Goal: Information Seeking & Learning: Learn about a topic

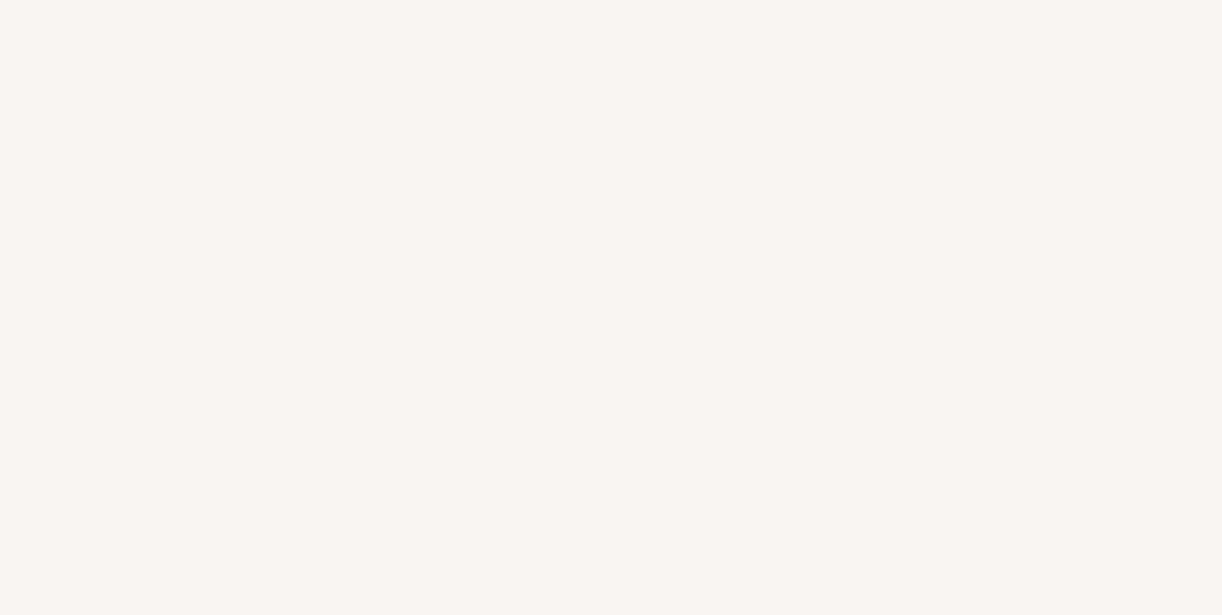
select select "FR"
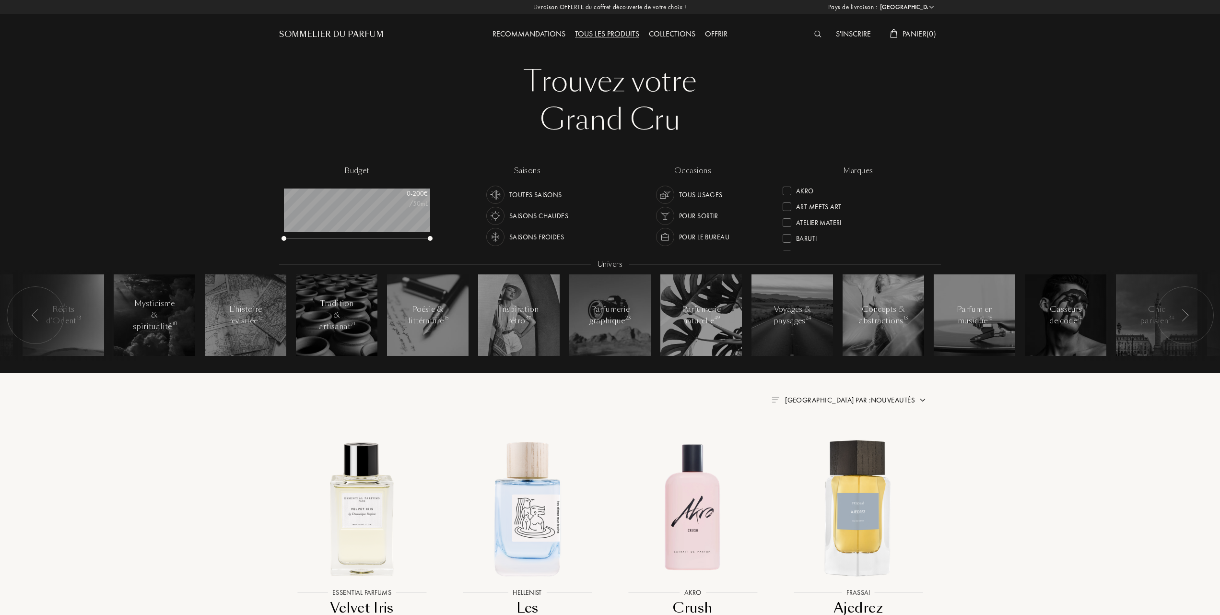
scroll to position [64, 0]
click at [787, 204] on div at bounding box center [787, 206] width 9 height 9
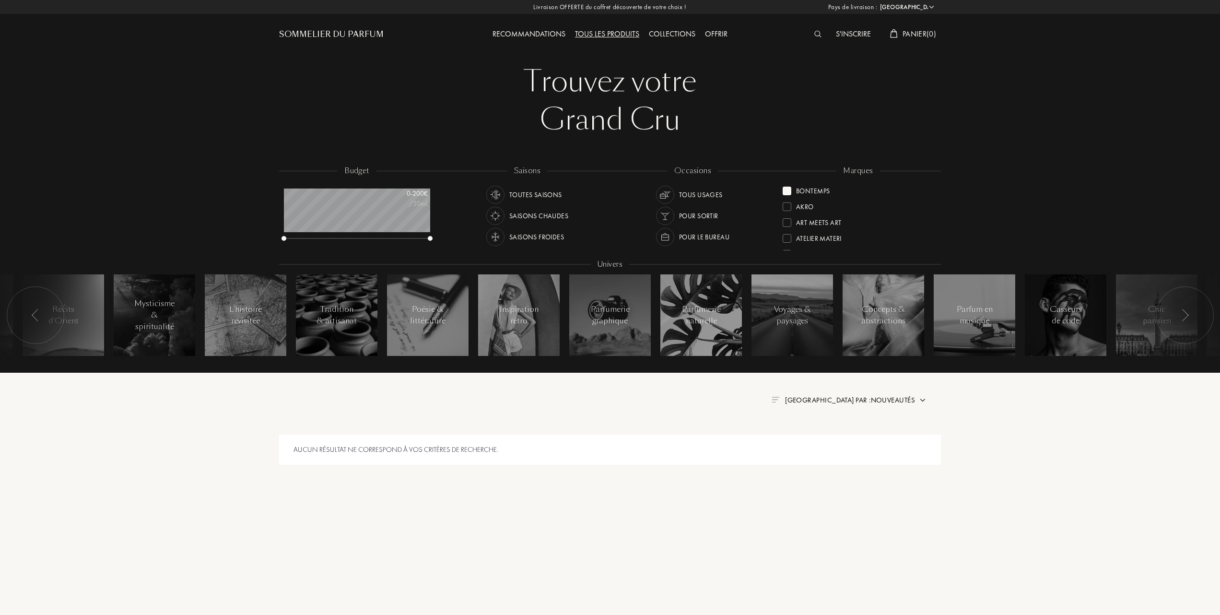
click at [786, 204] on div at bounding box center [787, 206] width 9 height 9
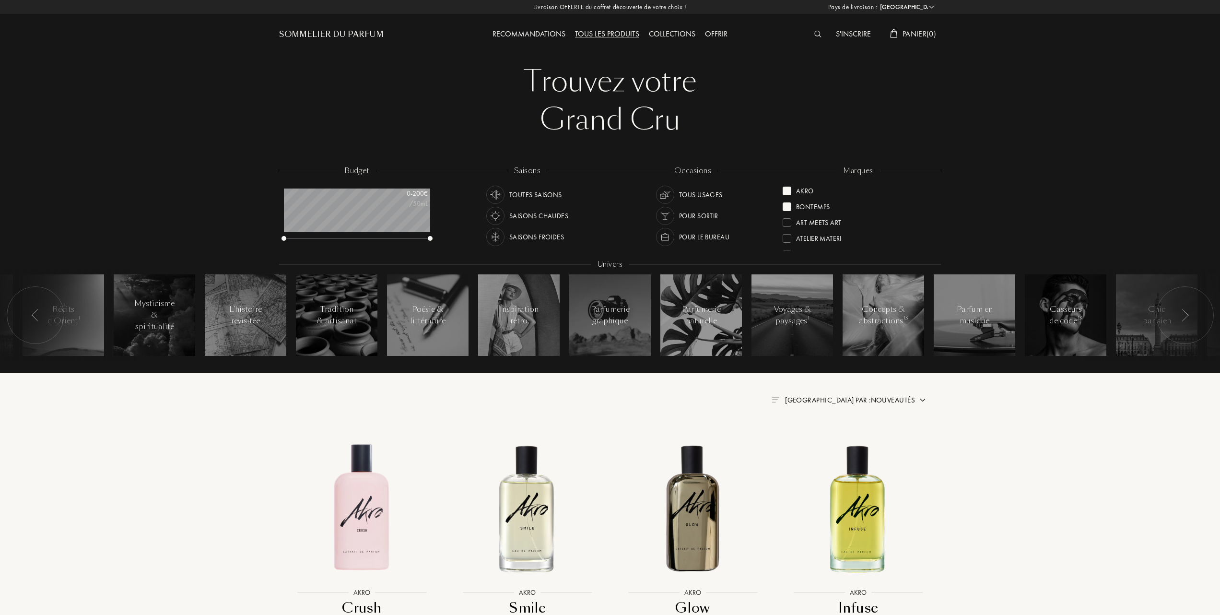
click at [787, 221] on div at bounding box center [787, 222] width 9 height 9
click at [789, 231] on div "Atelier Materi" at bounding box center [812, 236] width 59 height 13
click at [790, 219] on div at bounding box center [787, 222] width 9 height 9
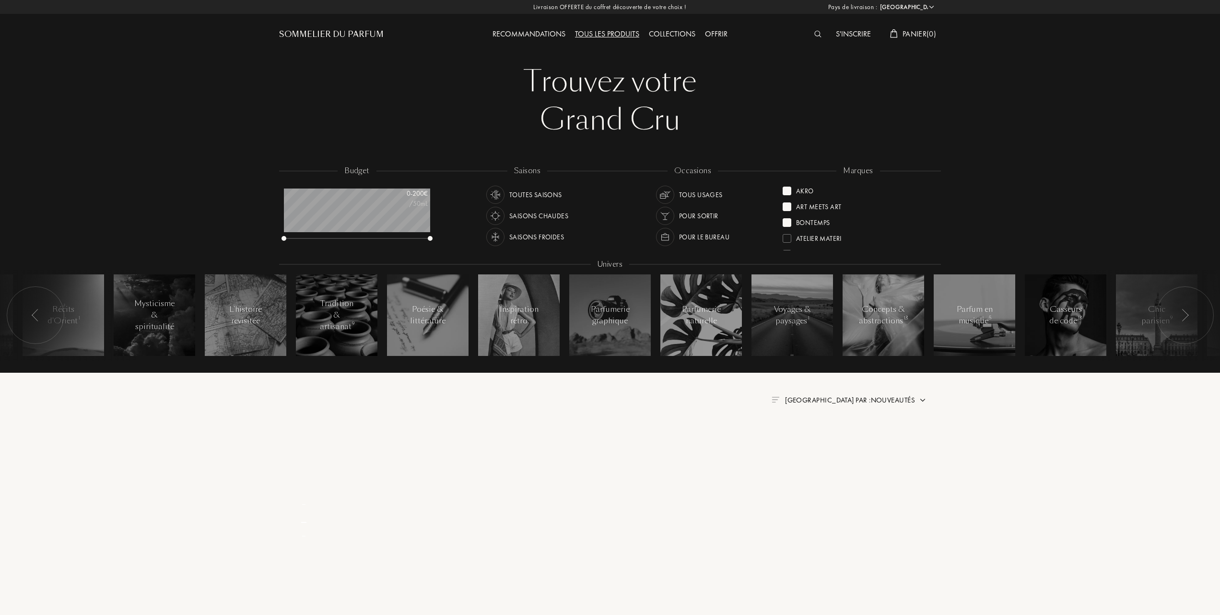
click at [787, 206] on div at bounding box center [787, 206] width 9 height 9
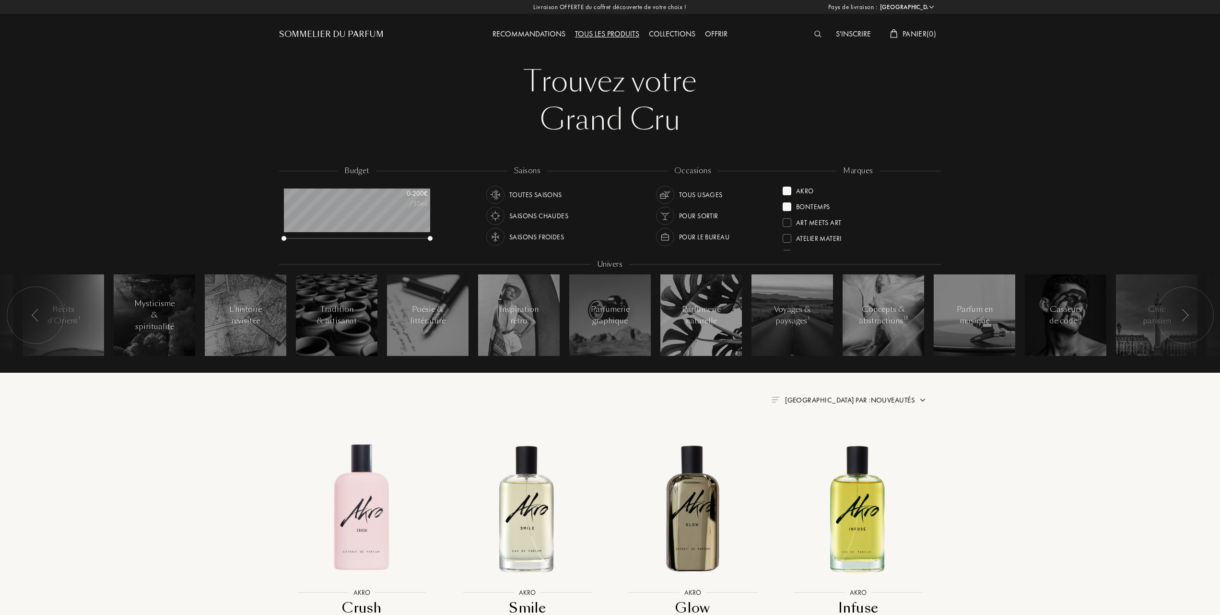
click at [787, 188] on div at bounding box center [787, 191] width 9 height 9
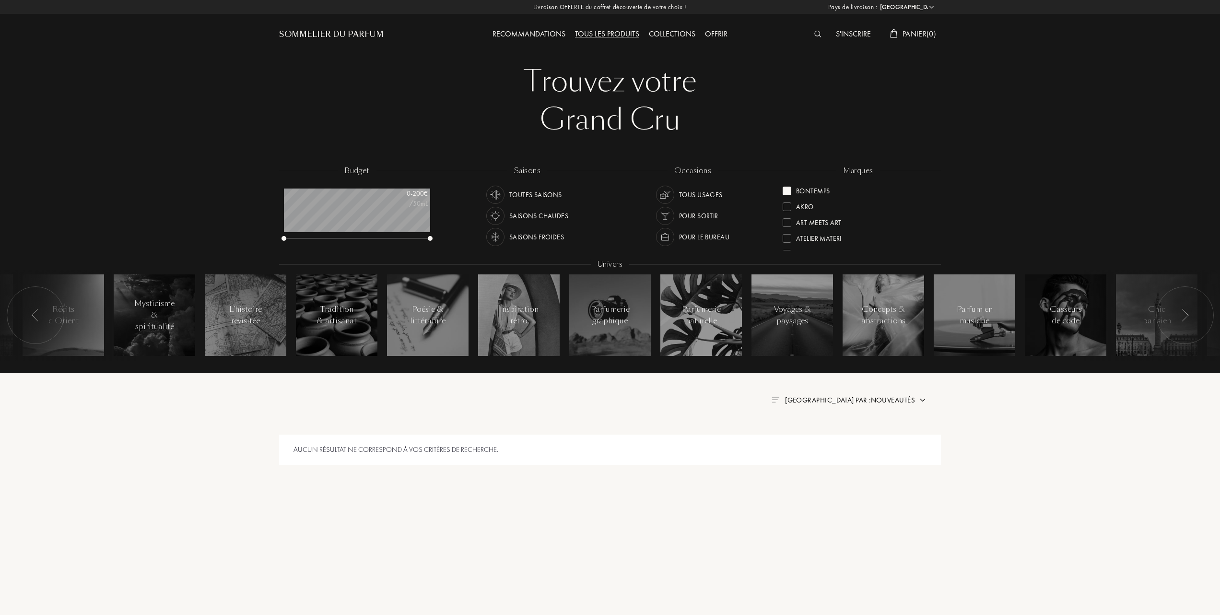
click at [786, 190] on div at bounding box center [787, 191] width 9 height 9
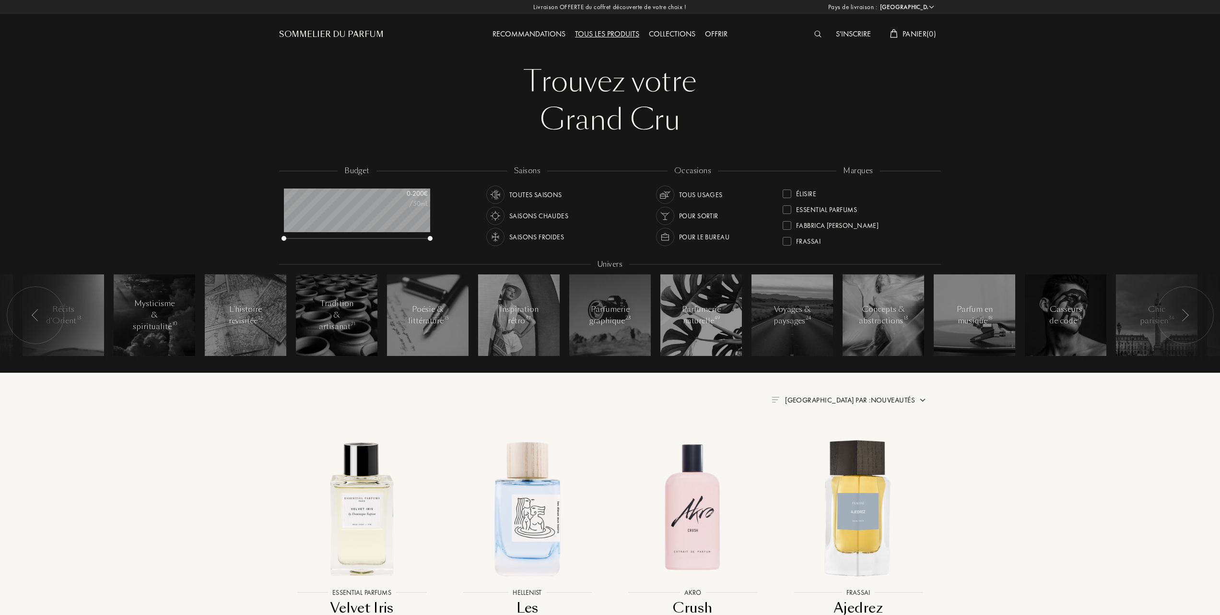
scroll to position [128, 0]
click at [788, 187] on div at bounding box center [787, 190] width 9 height 9
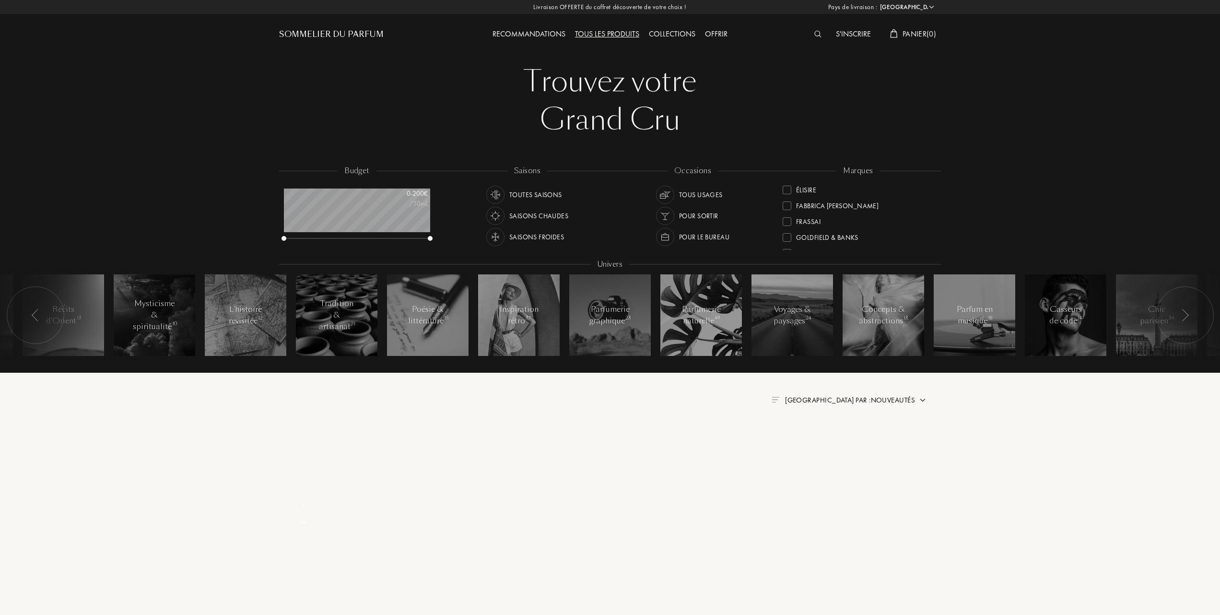
scroll to position [0, 0]
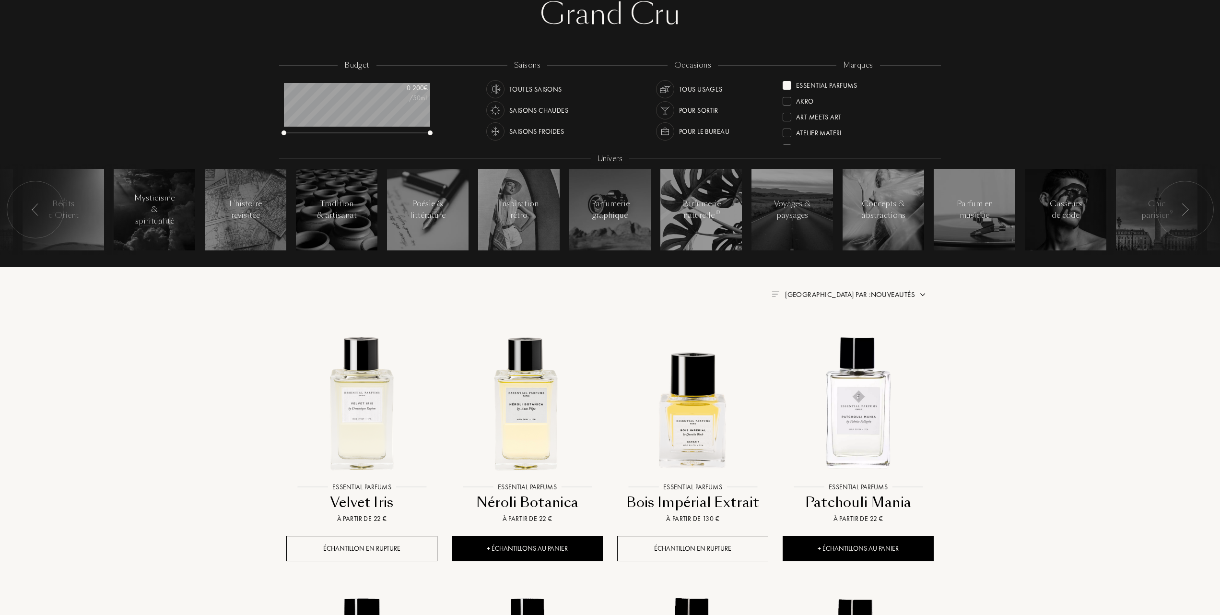
scroll to position [128, 0]
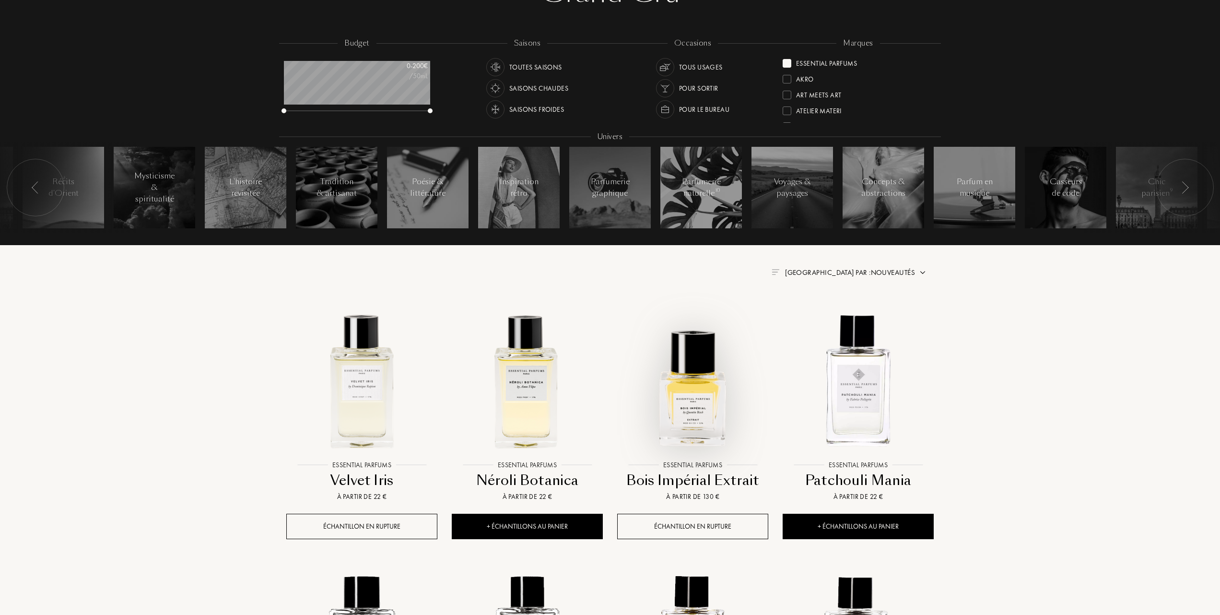
click at [693, 392] on img at bounding box center [692, 379] width 149 height 149
click at [878, 273] on span "Trier par : Nouveautés" at bounding box center [850, 273] width 130 height 10
click at [827, 315] on div at bounding box center [826, 314] width 7 height 7
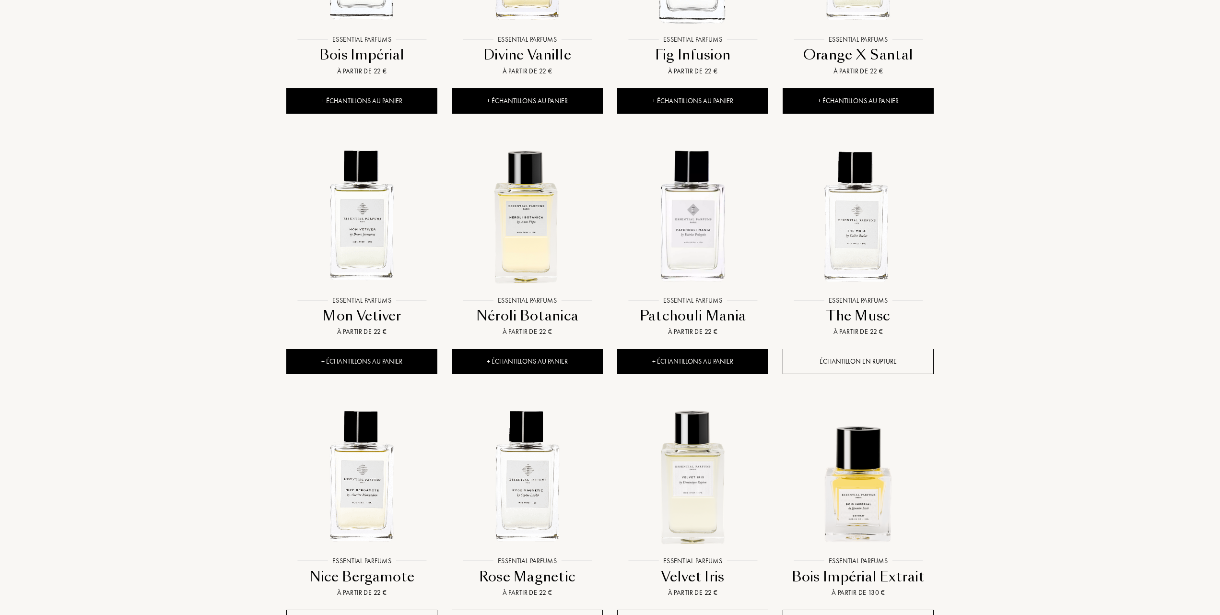
scroll to position [575, 0]
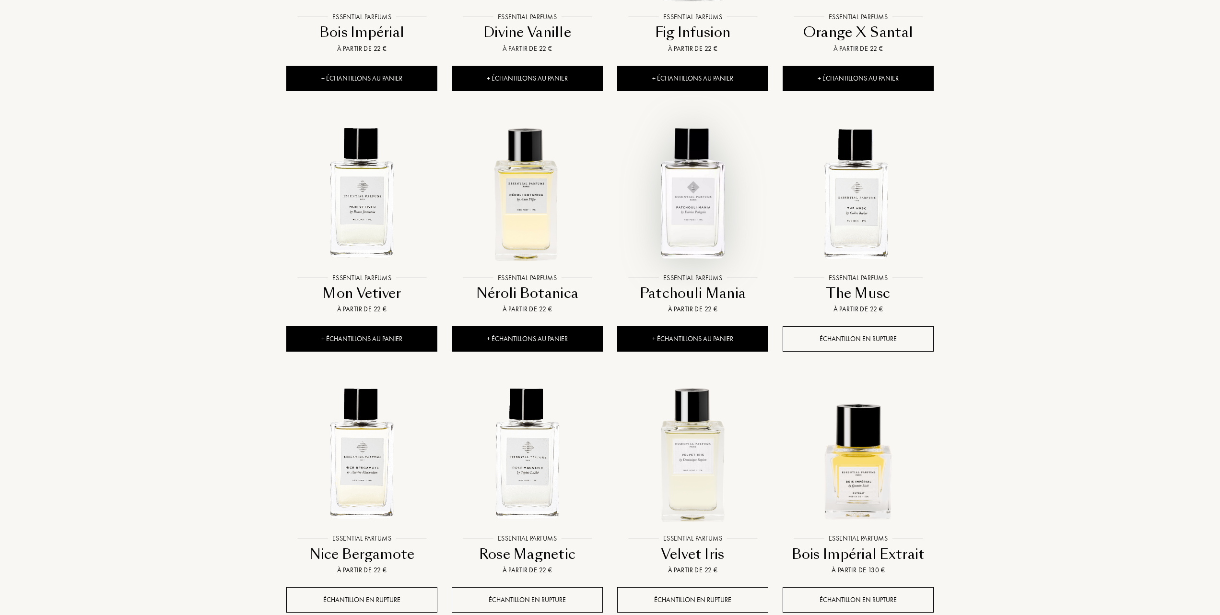
click at [695, 221] on img at bounding box center [692, 192] width 149 height 149
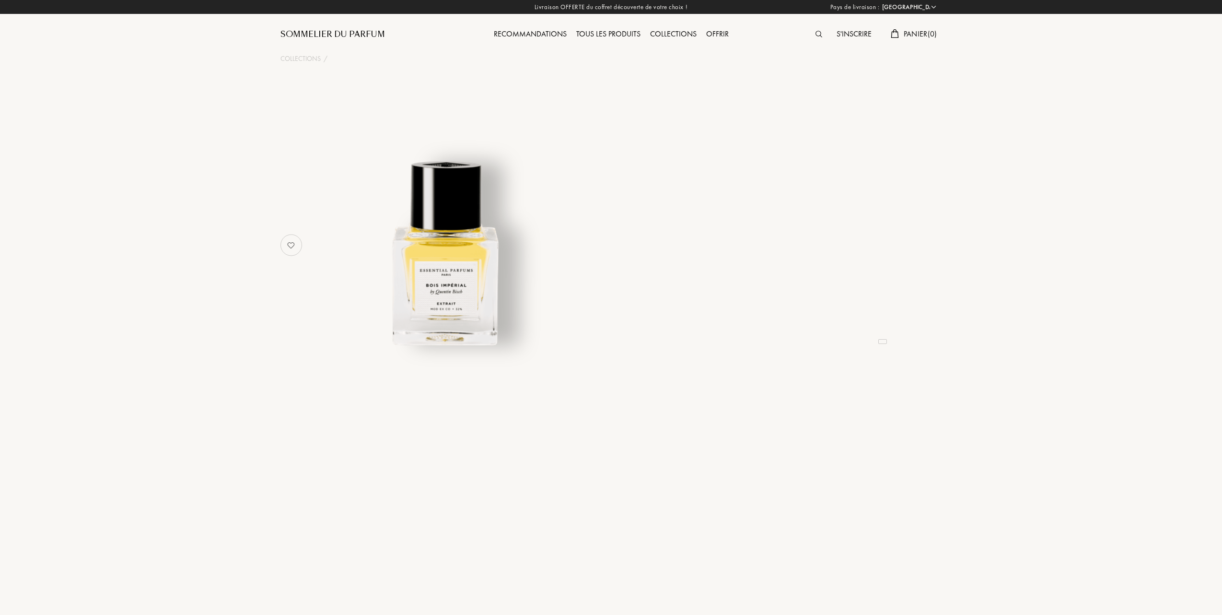
select select "FR"
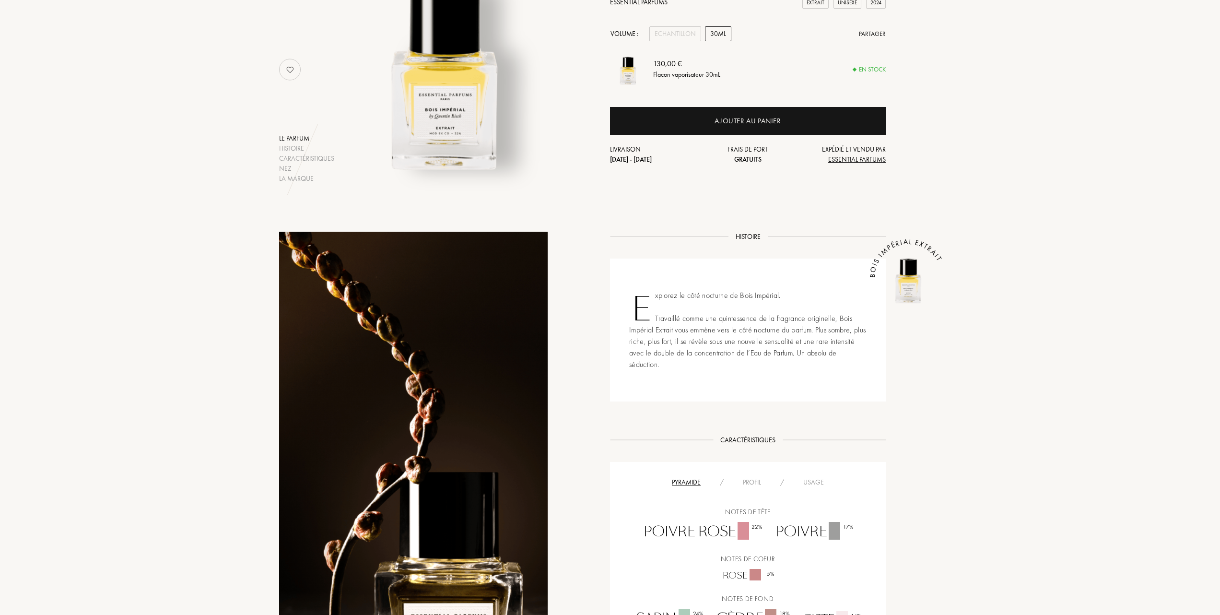
scroll to position [256, 0]
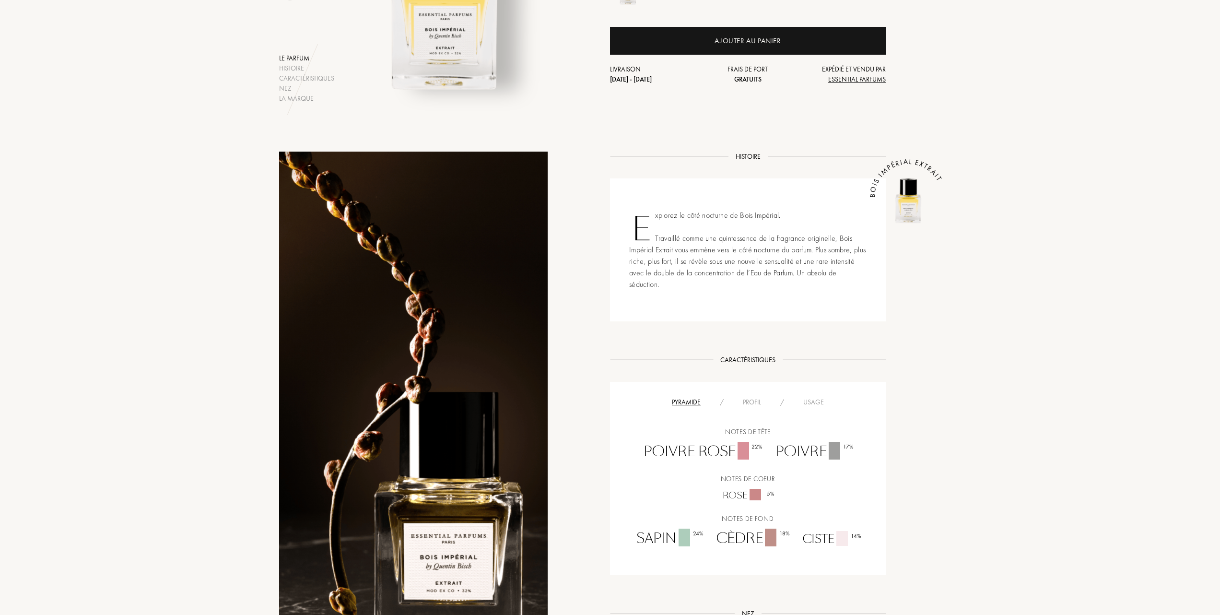
click at [753, 398] on div "Profil" at bounding box center [751, 402] width 37 height 10
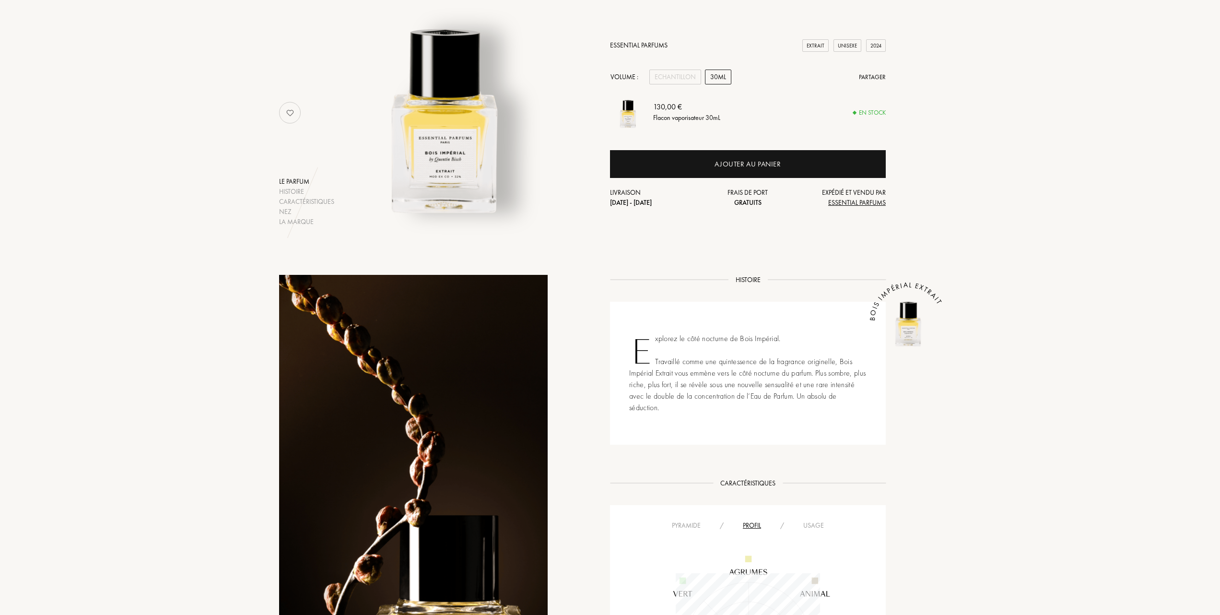
scroll to position [128, 0]
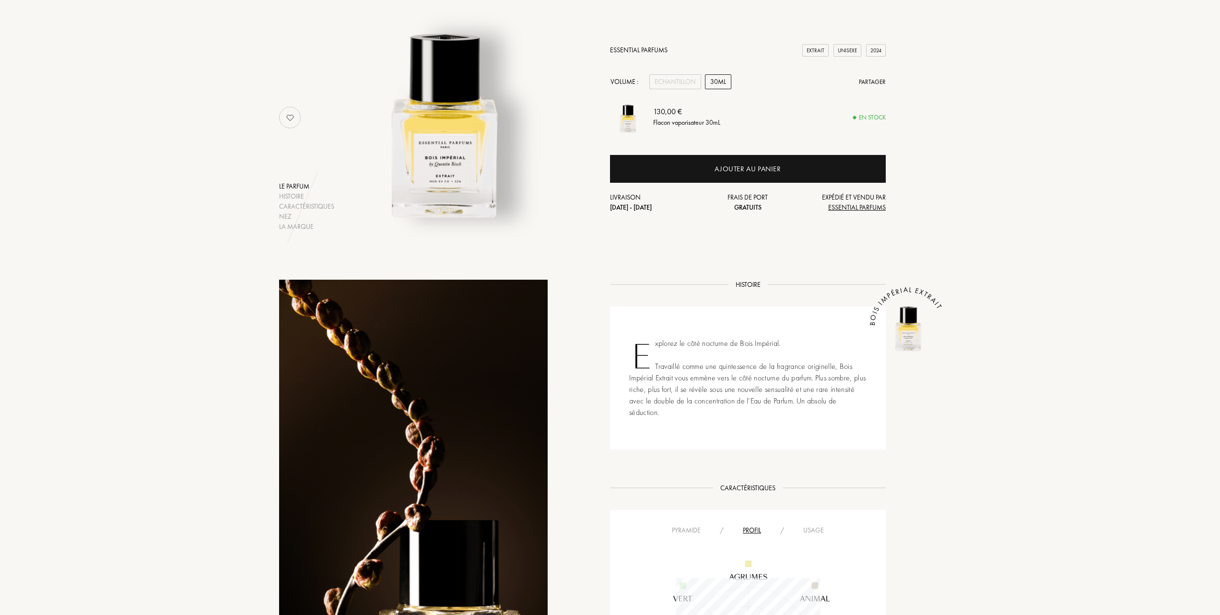
click at [814, 528] on div "Usage" at bounding box center [814, 530] width 40 height 10
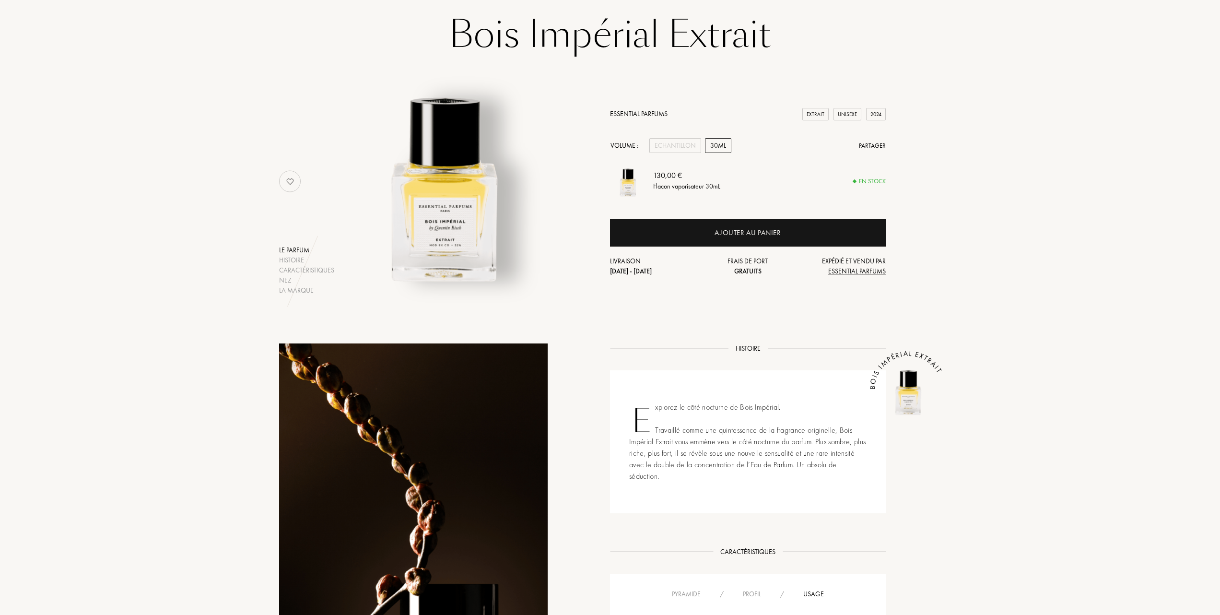
scroll to position [0, 0]
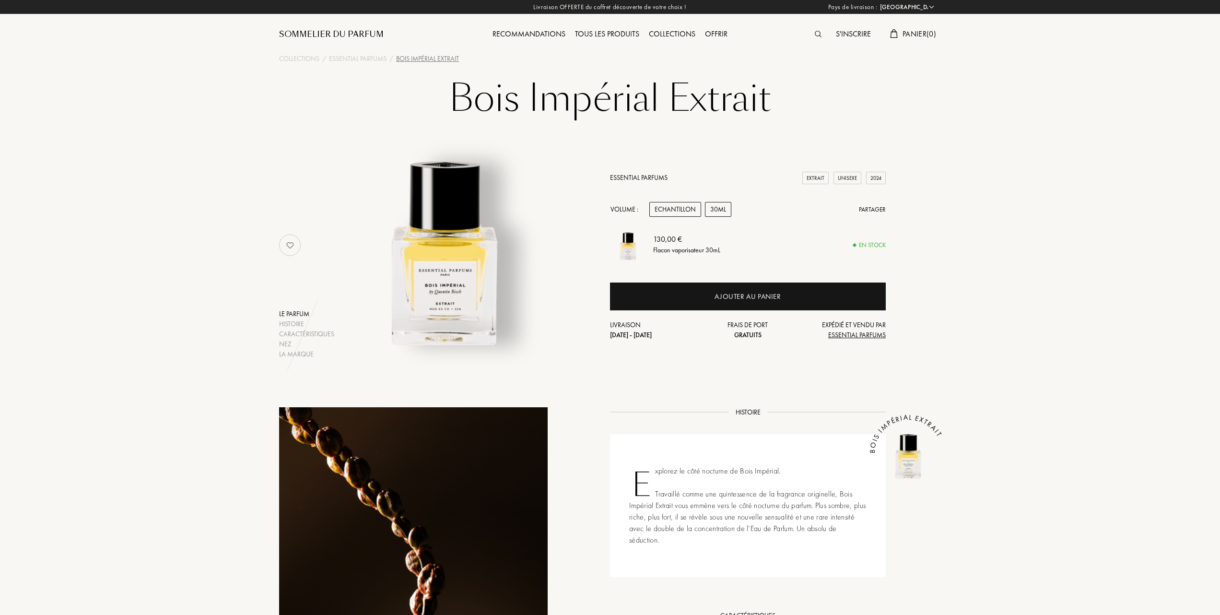
click at [683, 208] on div "Echantillon" at bounding box center [675, 209] width 52 height 15
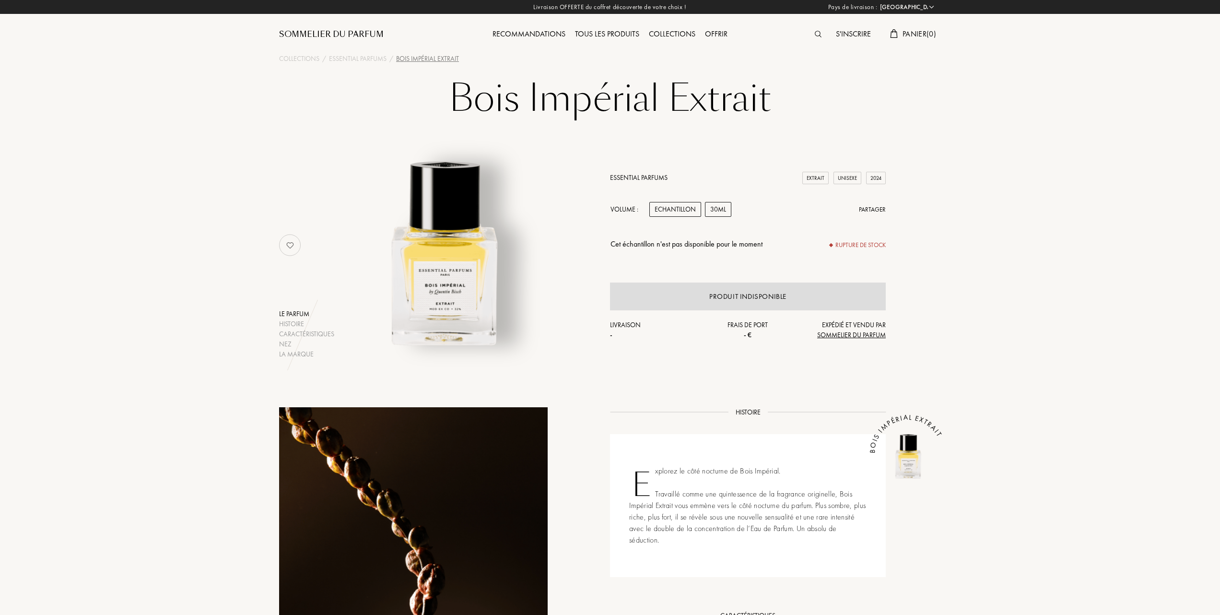
click at [715, 208] on div "30mL" at bounding box center [718, 209] width 26 height 15
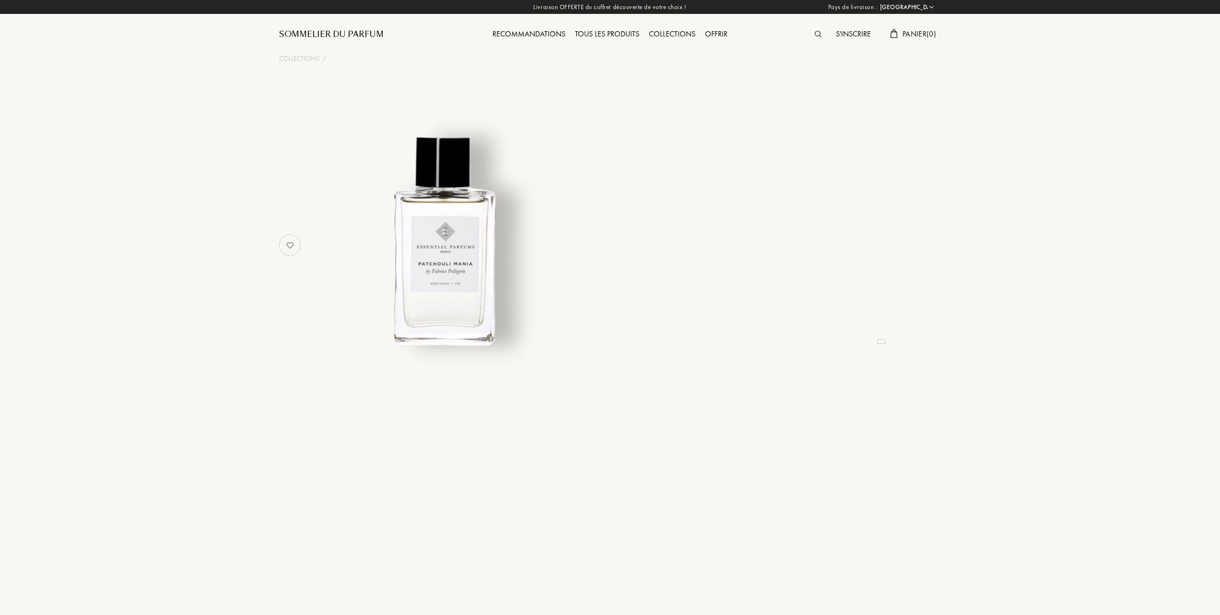
select select "FR"
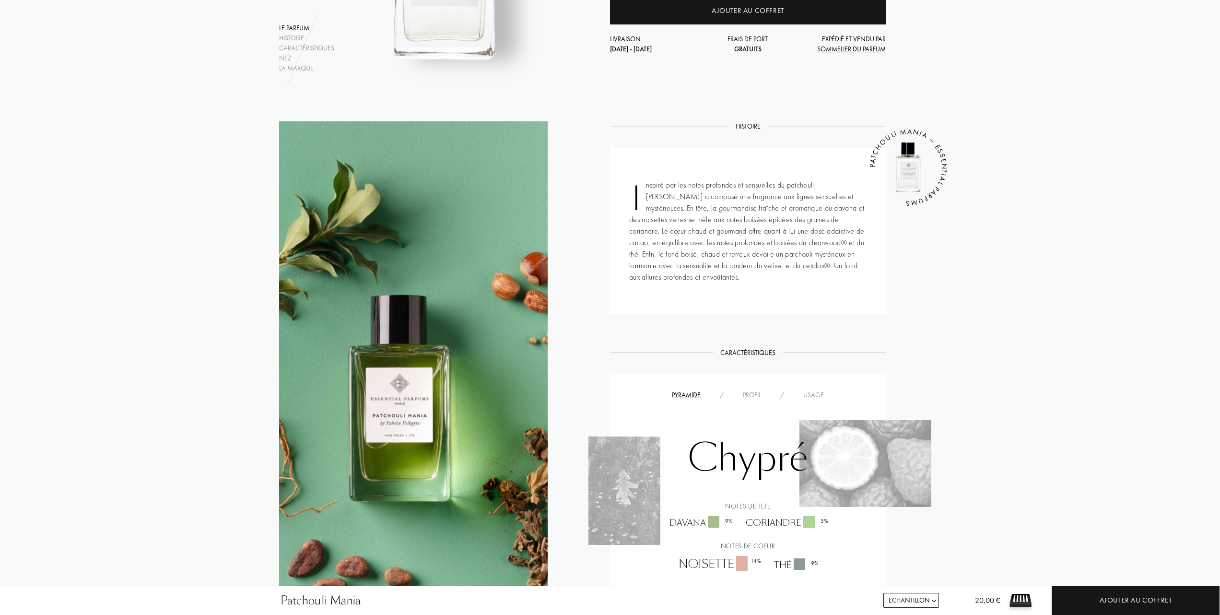
scroll to position [256, 0]
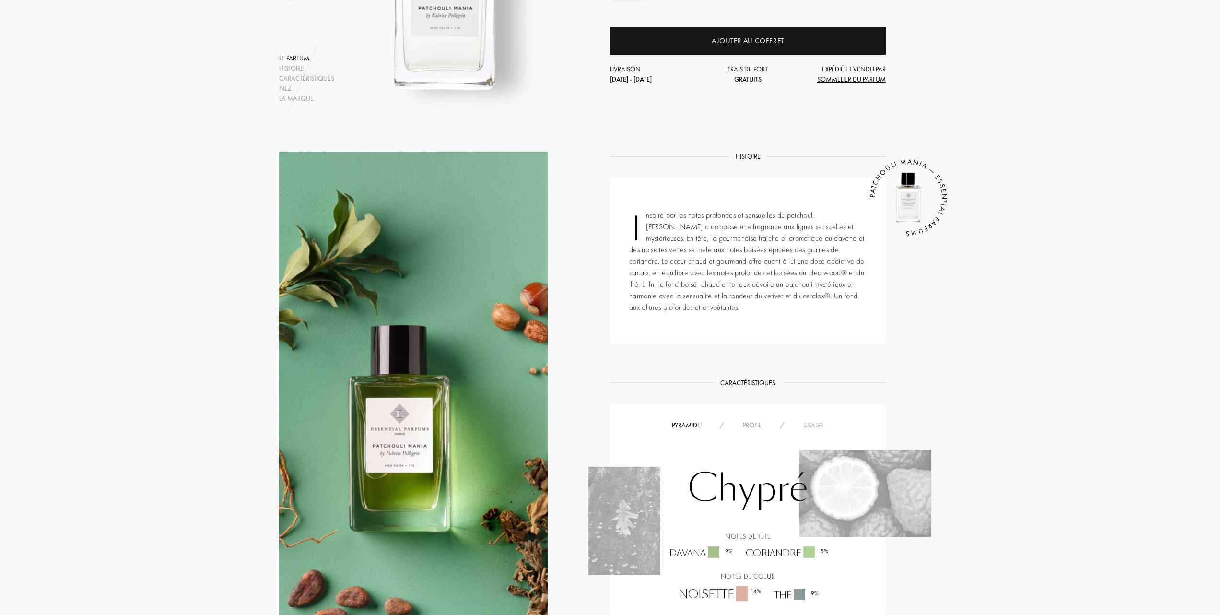
click at [810, 423] on div "Usage" at bounding box center [814, 425] width 40 height 10
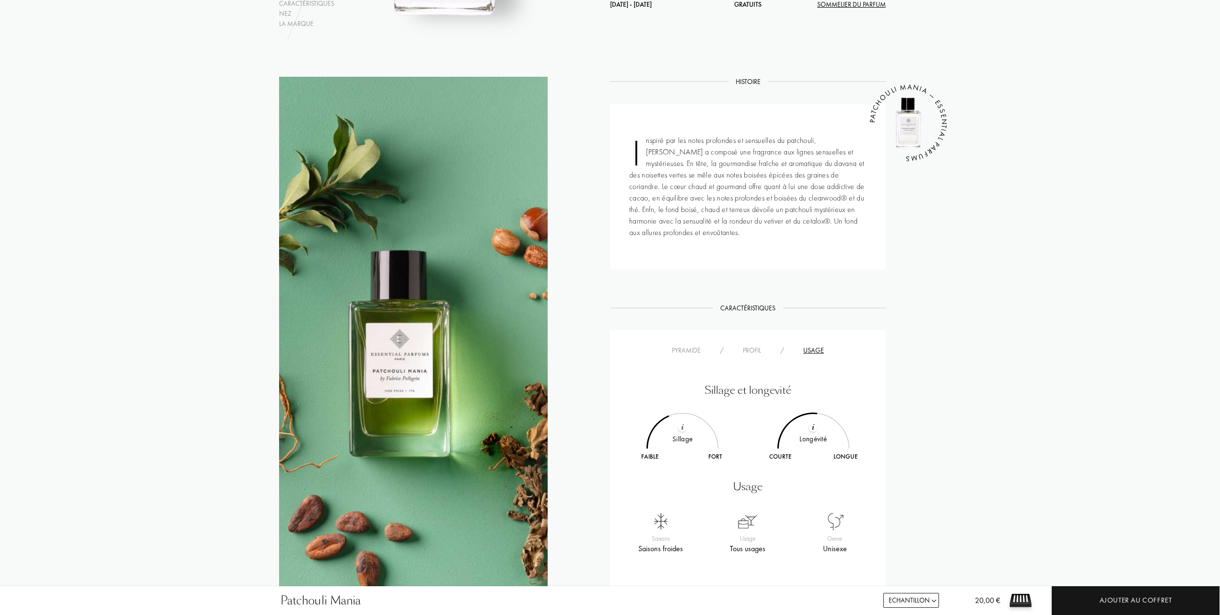
scroll to position [192, 0]
